Goal: Information Seeking & Learning: Find specific fact

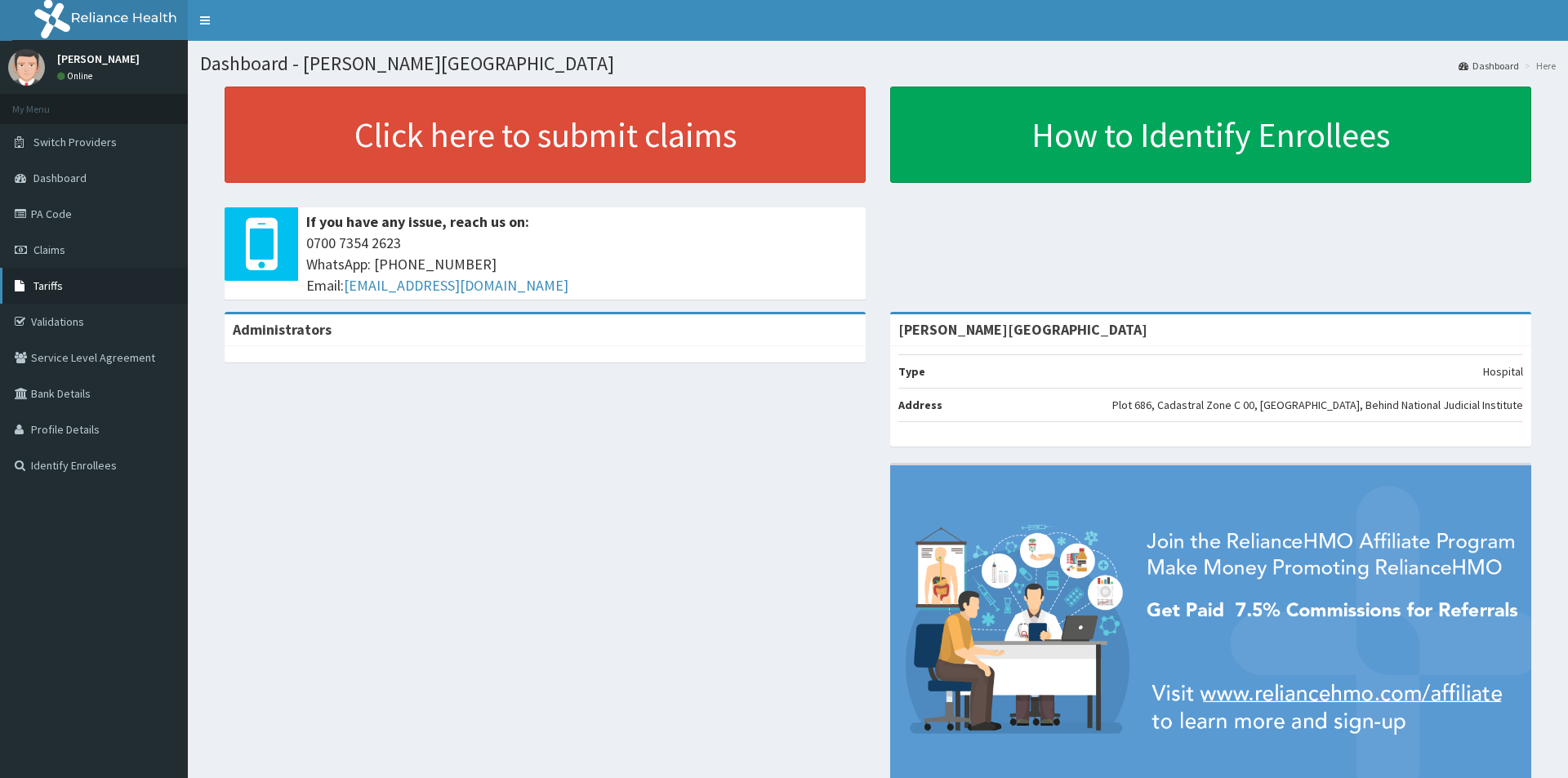
click at [52, 284] on span "Tariffs" at bounding box center [48, 285] width 30 height 14
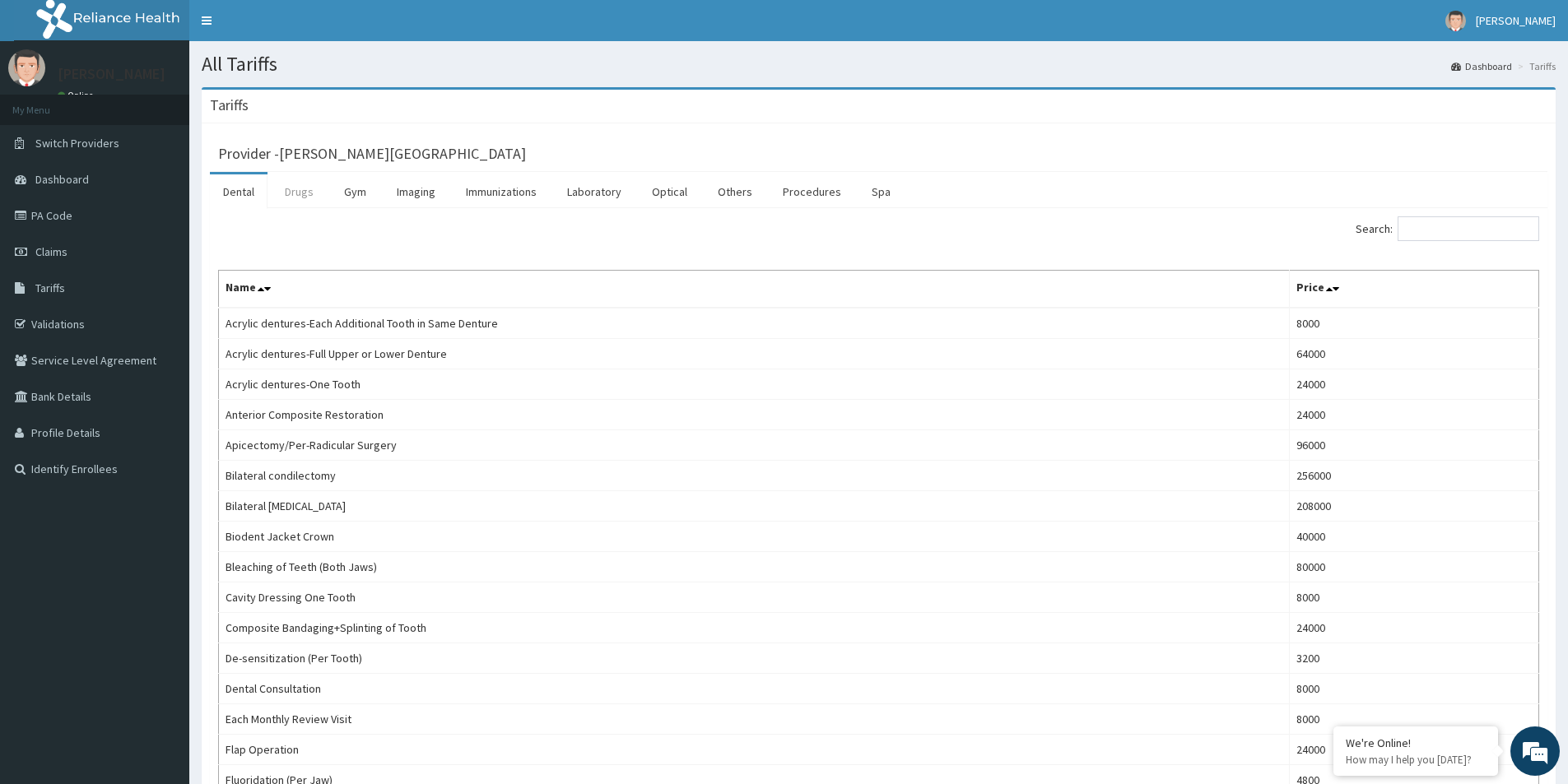
click at [293, 193] on link "Drugs" at bounding box center [299, 192] width 55 height 35
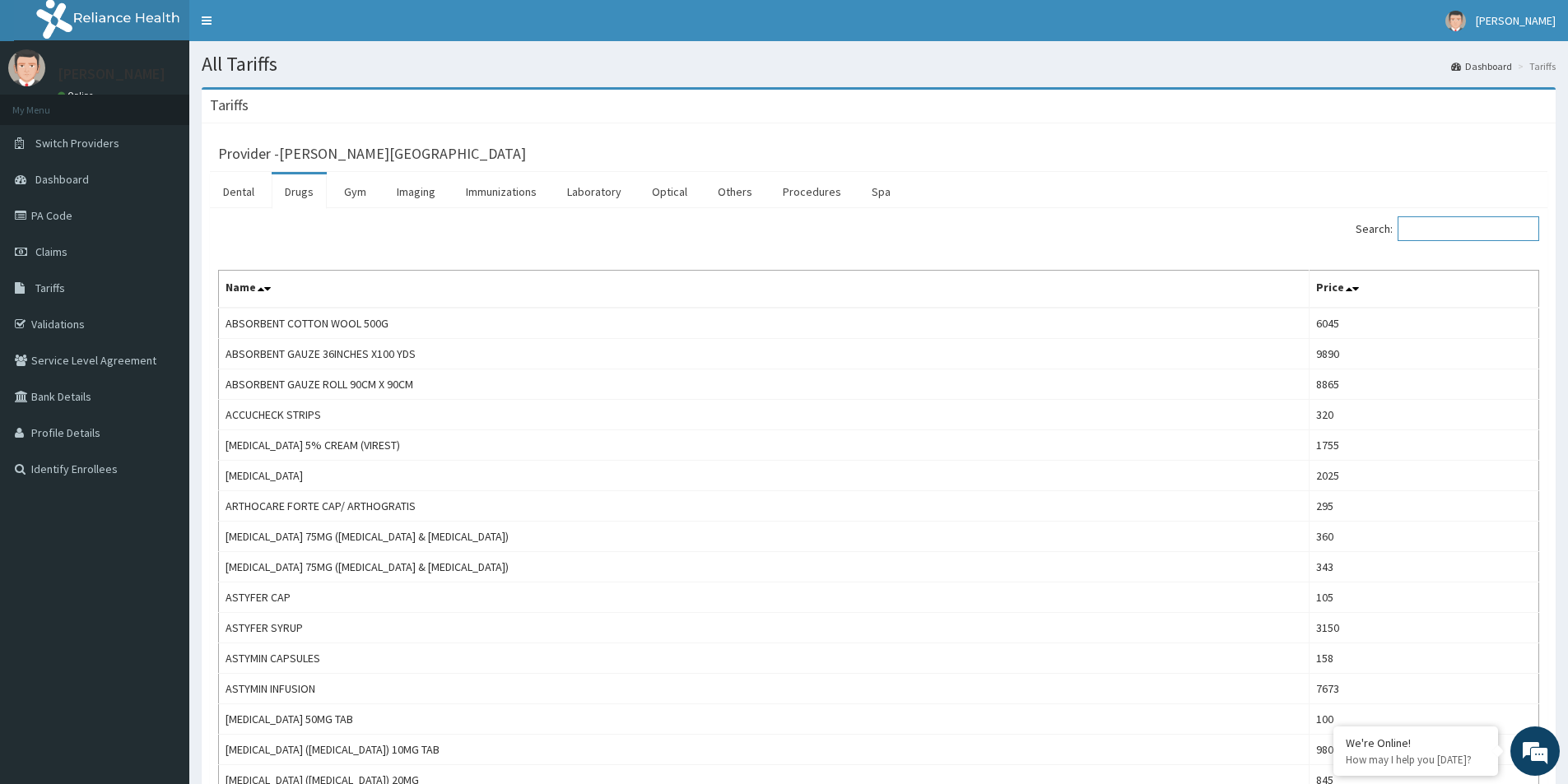
click at [1429, 233] on input "Search:" at bounding box center [1468, 229] width 142 height 25
paste input "[MEDICAL_DATA]"
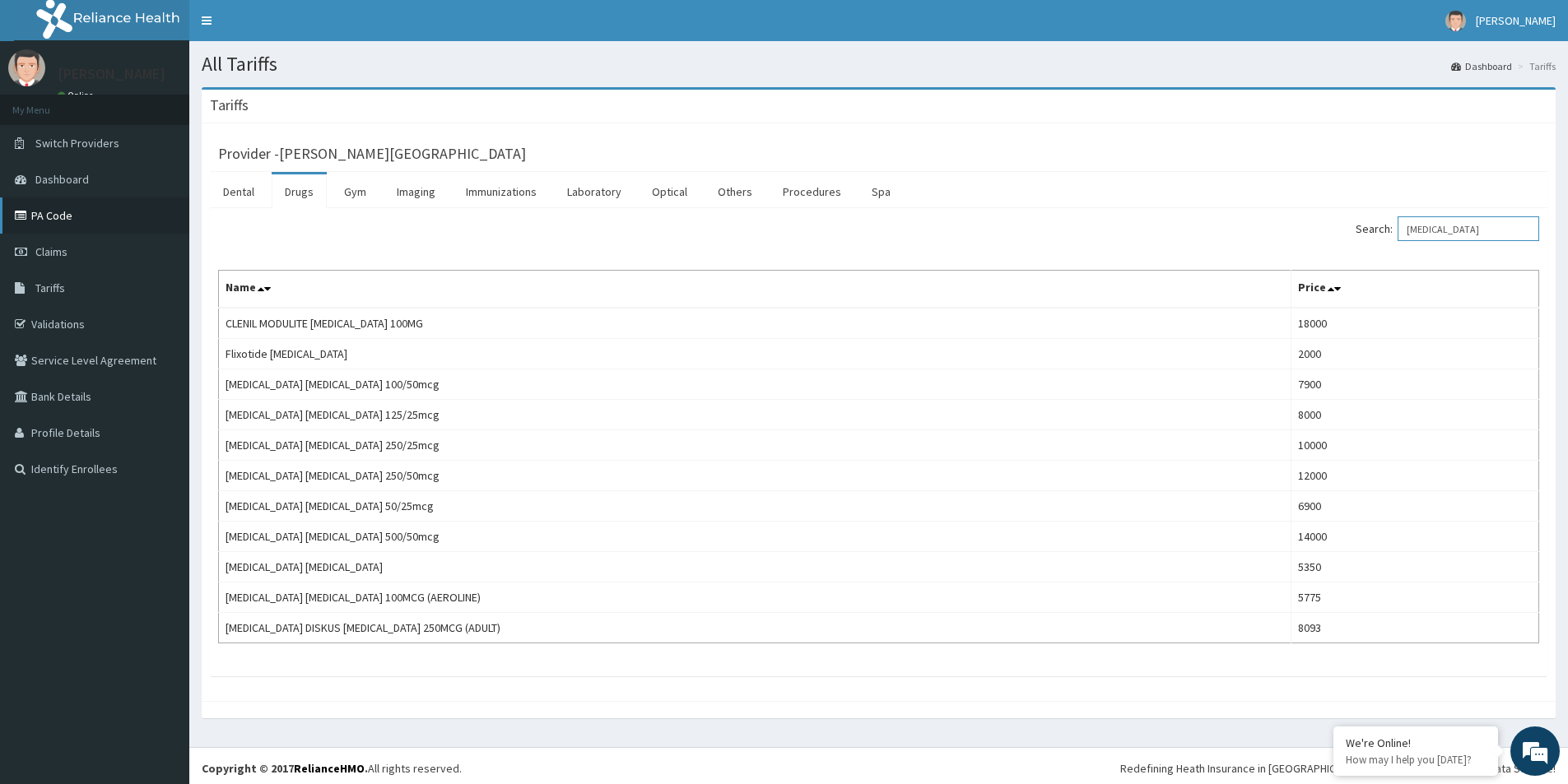
type input "[MEDICAL_DATA]"
